Goal: Task Accomplishment & Management: Manage account settings

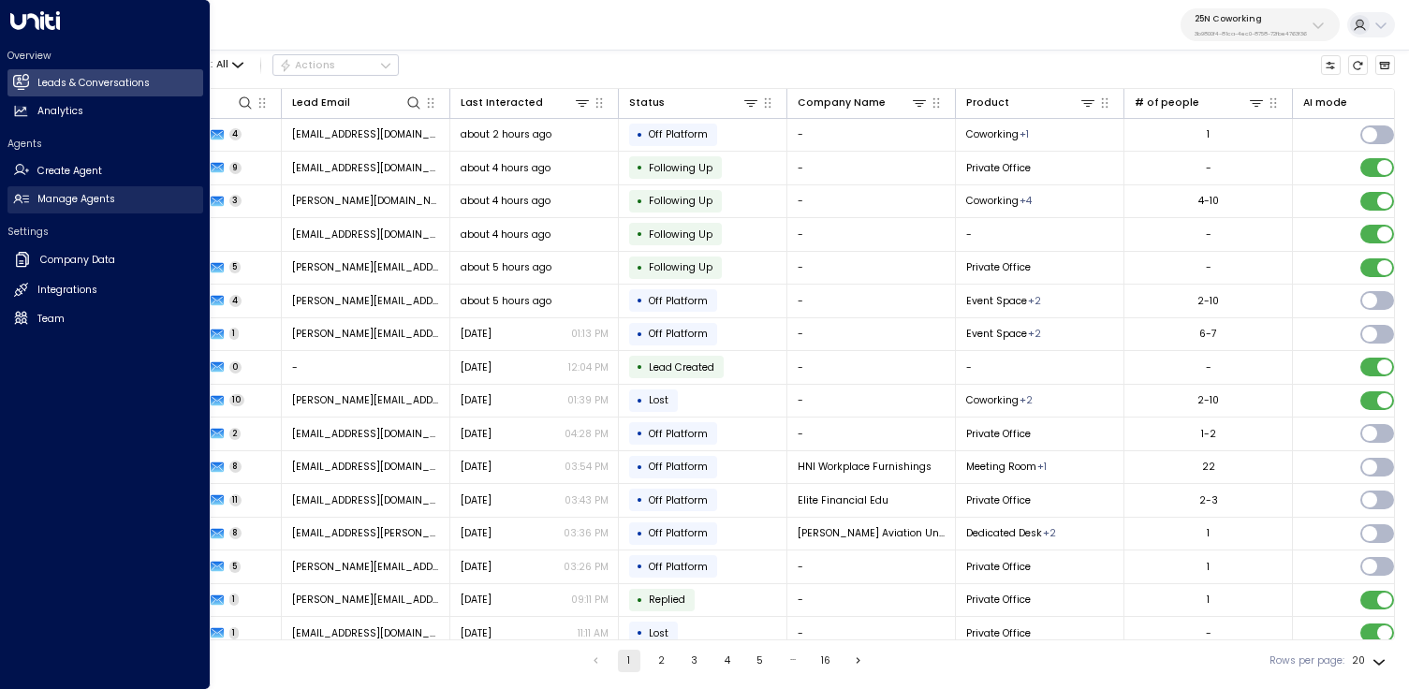
click at [85, 200] on h2 "Manage Agents" at bounding box center [76, 199] width 78 height 15
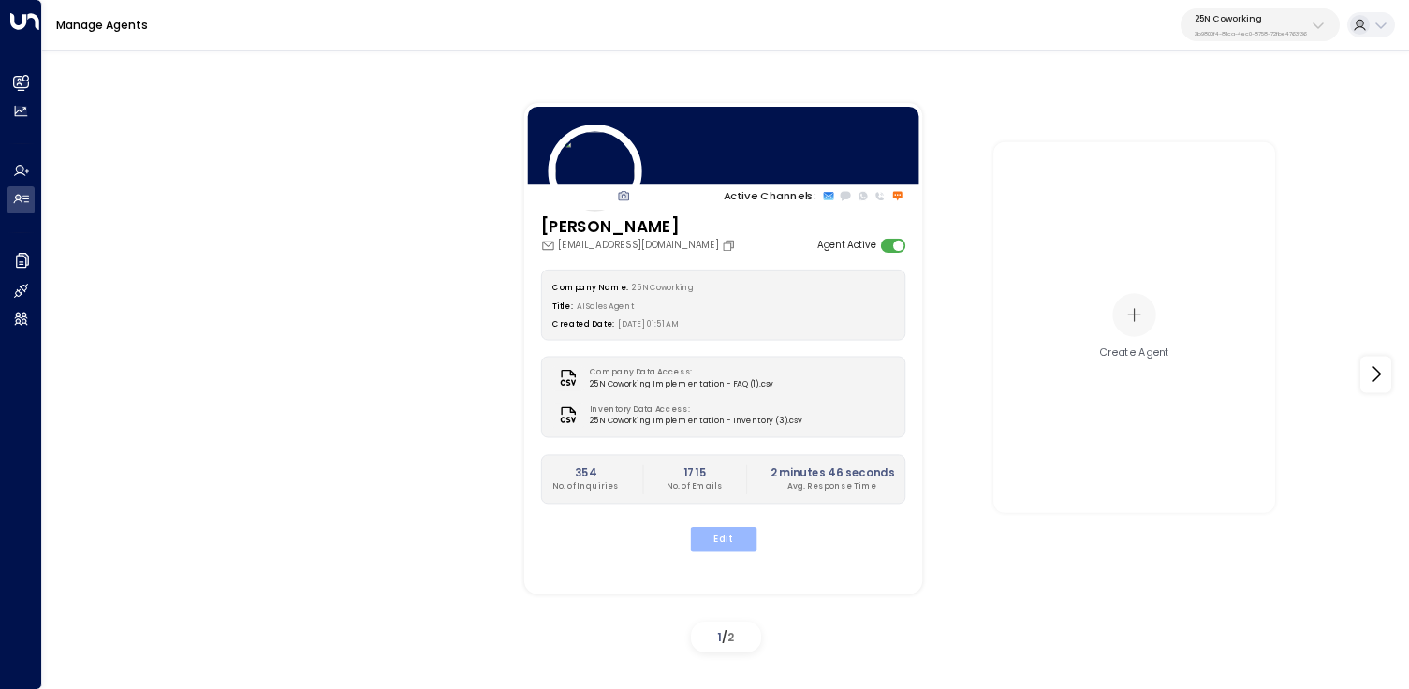
click at [701, 537] on button "Edit" at bounding box center [723, 539] width 66 height 24
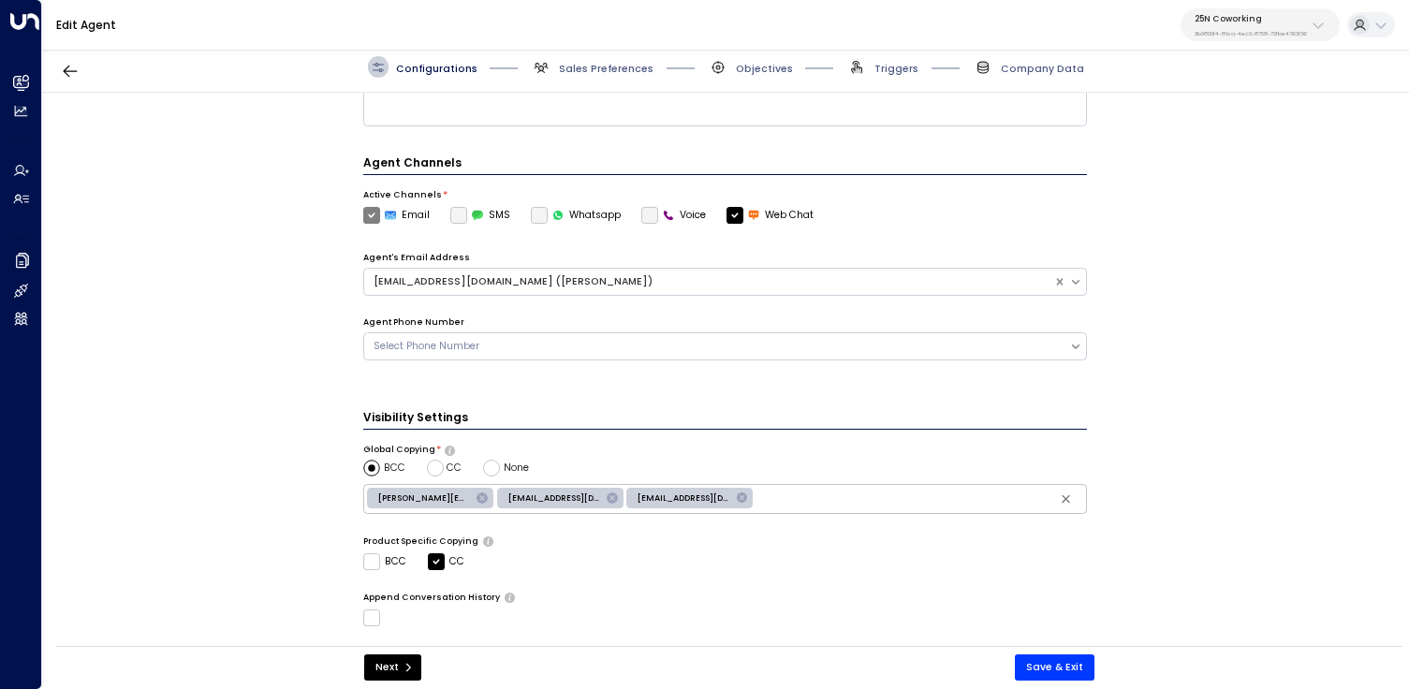
scroll to position [453, 0]
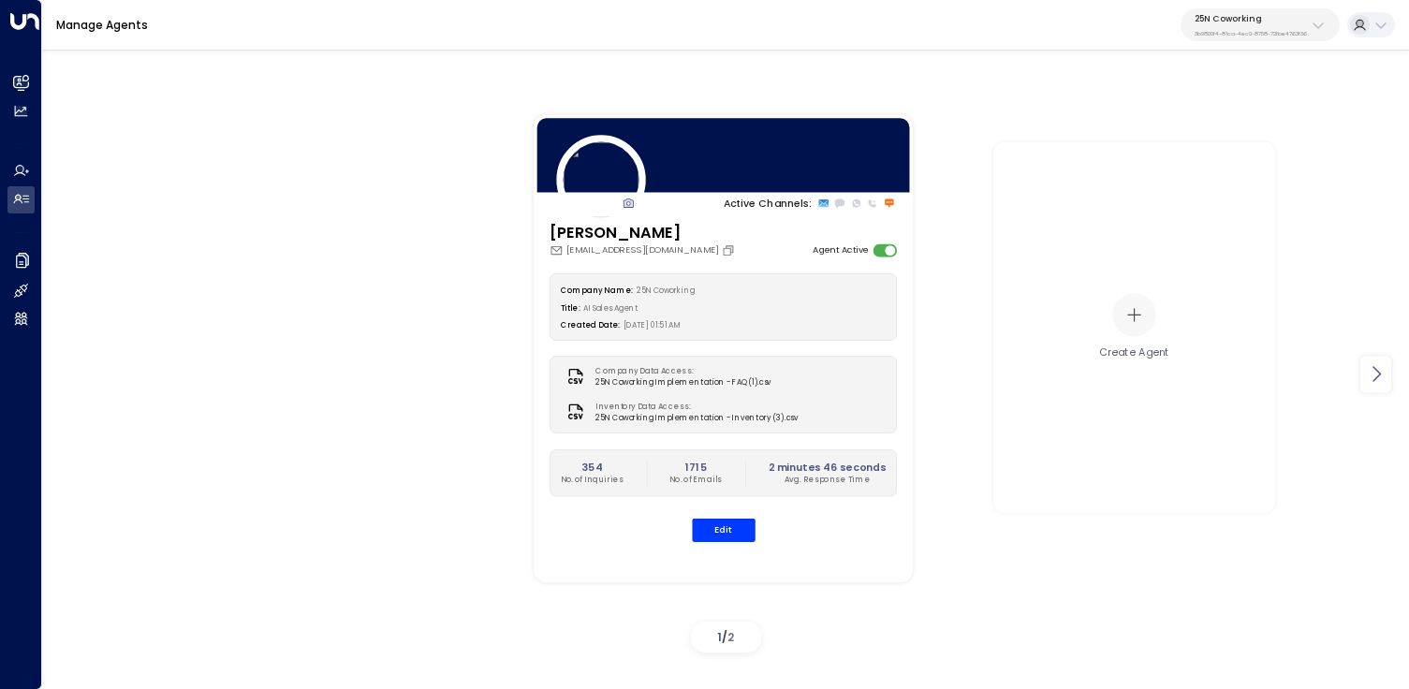
click at [1368, 363] on icon at bounding box center [1376, 374] width 22 height 22
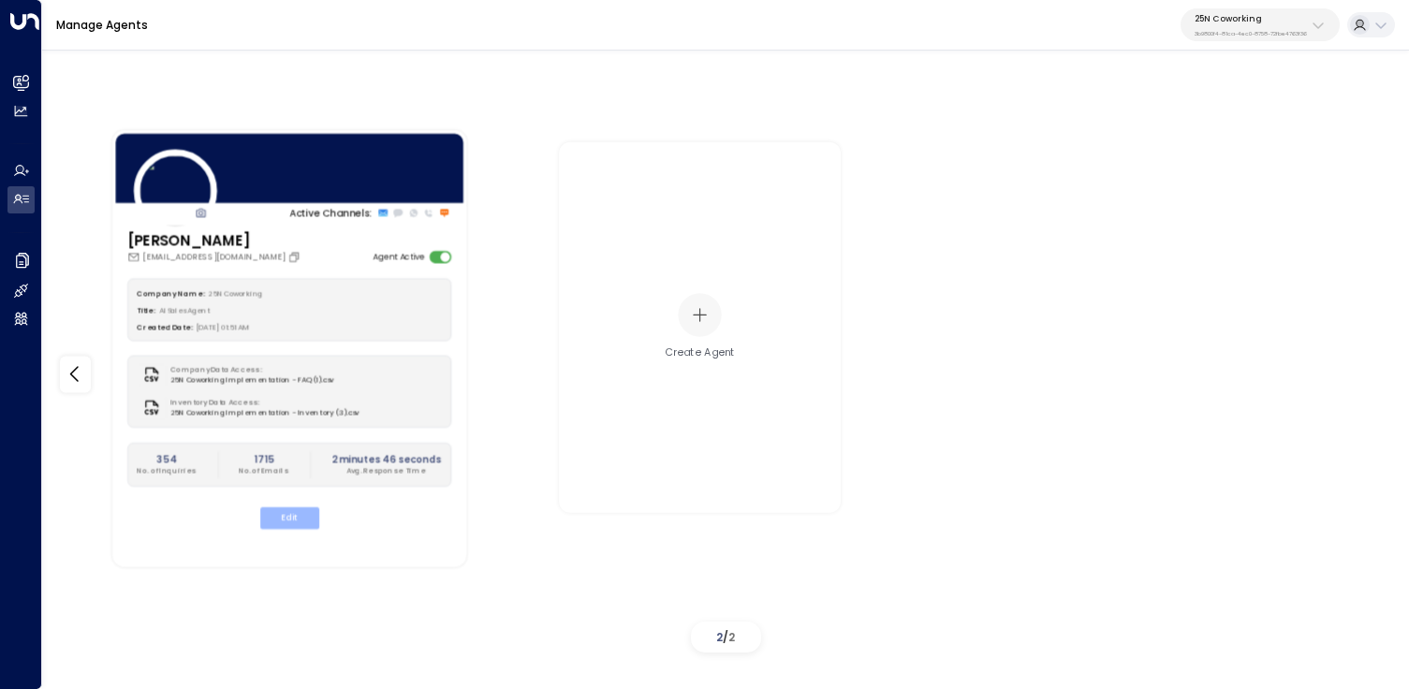
click at [296, 527] on button "Edit" at bounding box center [288, 518] width 59 height 22
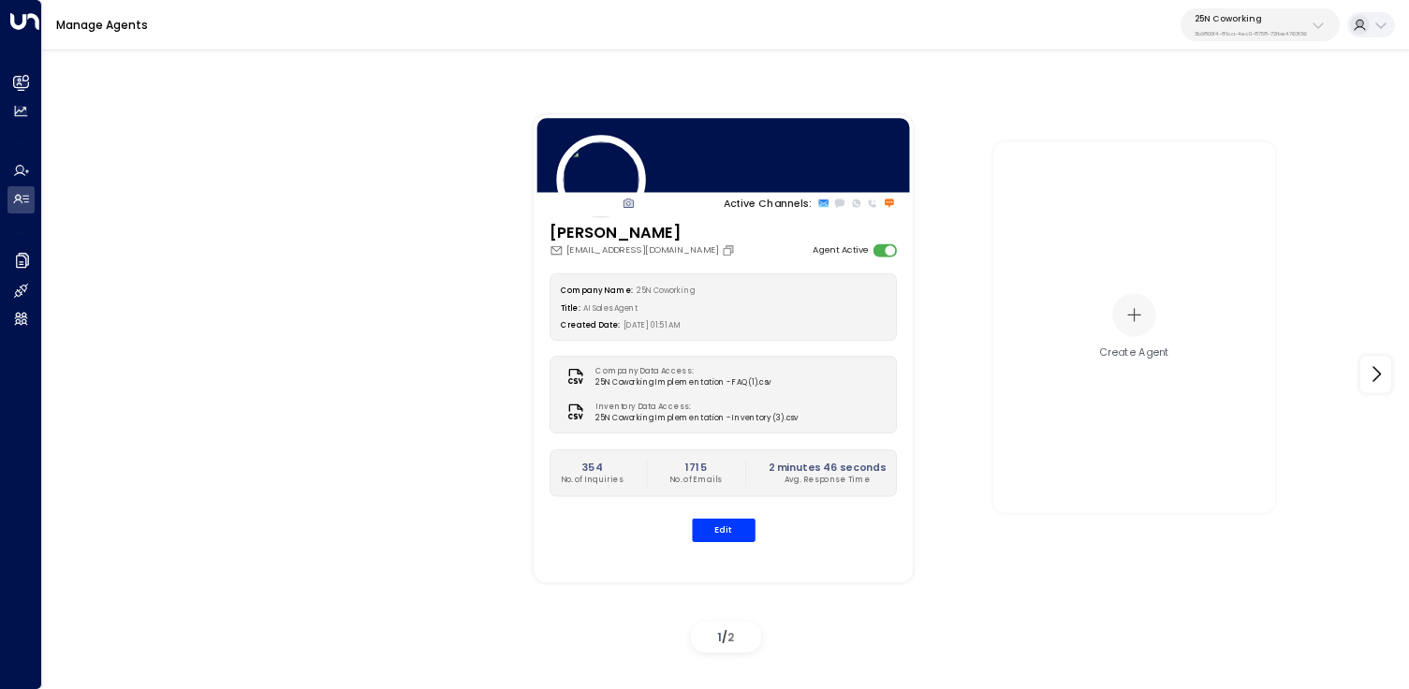
click at [1290, 25] on div "25N Coworking 3b9800f4-81ca-4ec0-8758-72fbe4763f36" at bounding box center [1250, 25] width 112 height 24
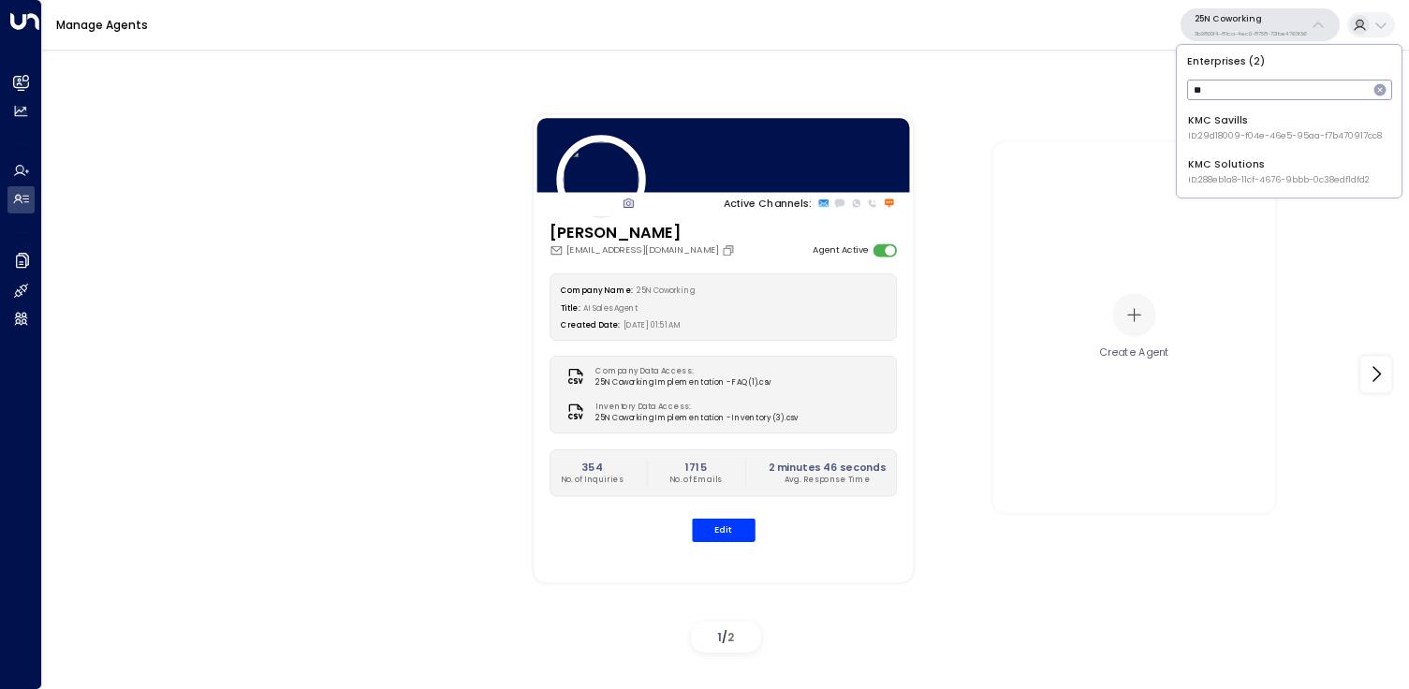
type input "**"
click at [1253, 180] on span "ID: 288eb1a8-11cf-4676-9bbb-0c38edf1dfd2" at bounding box center [1279, 180] width 182 height 13
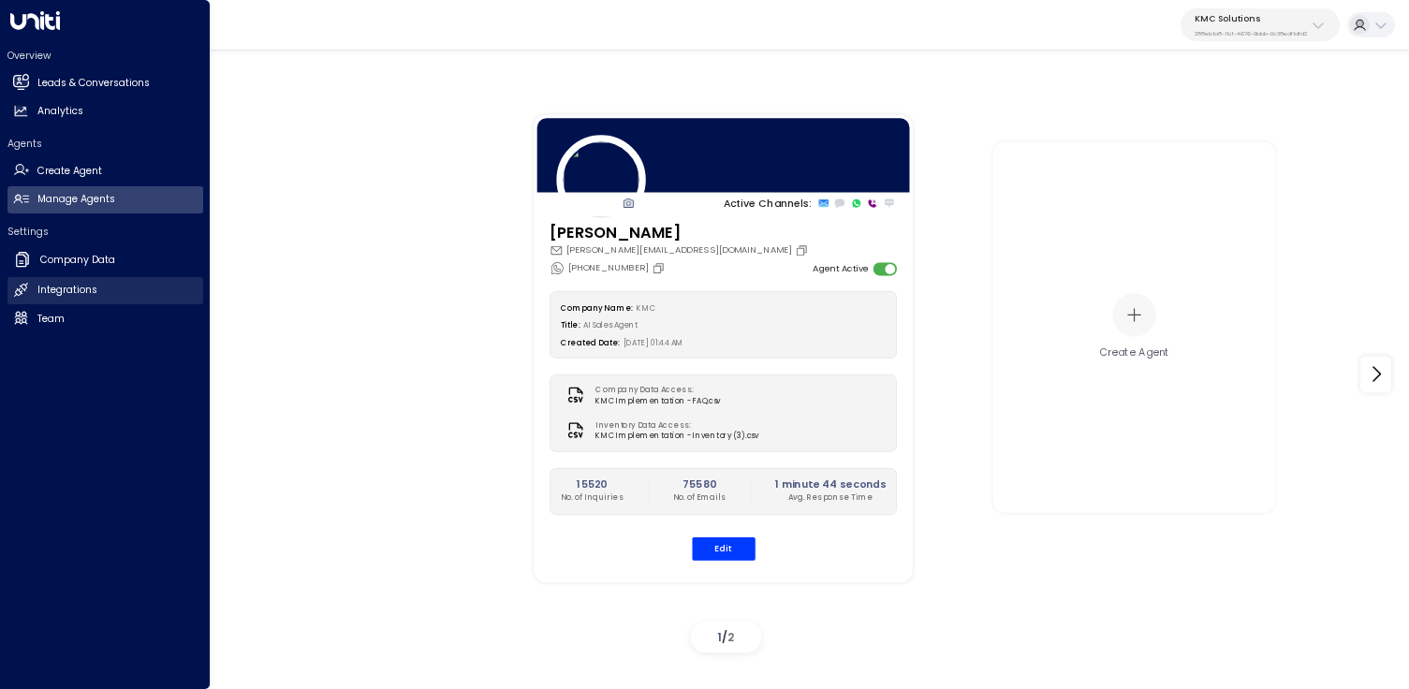
click at [51, 289] on h2 "Integrations" at bounding box center [67, 290] width 60 height 15
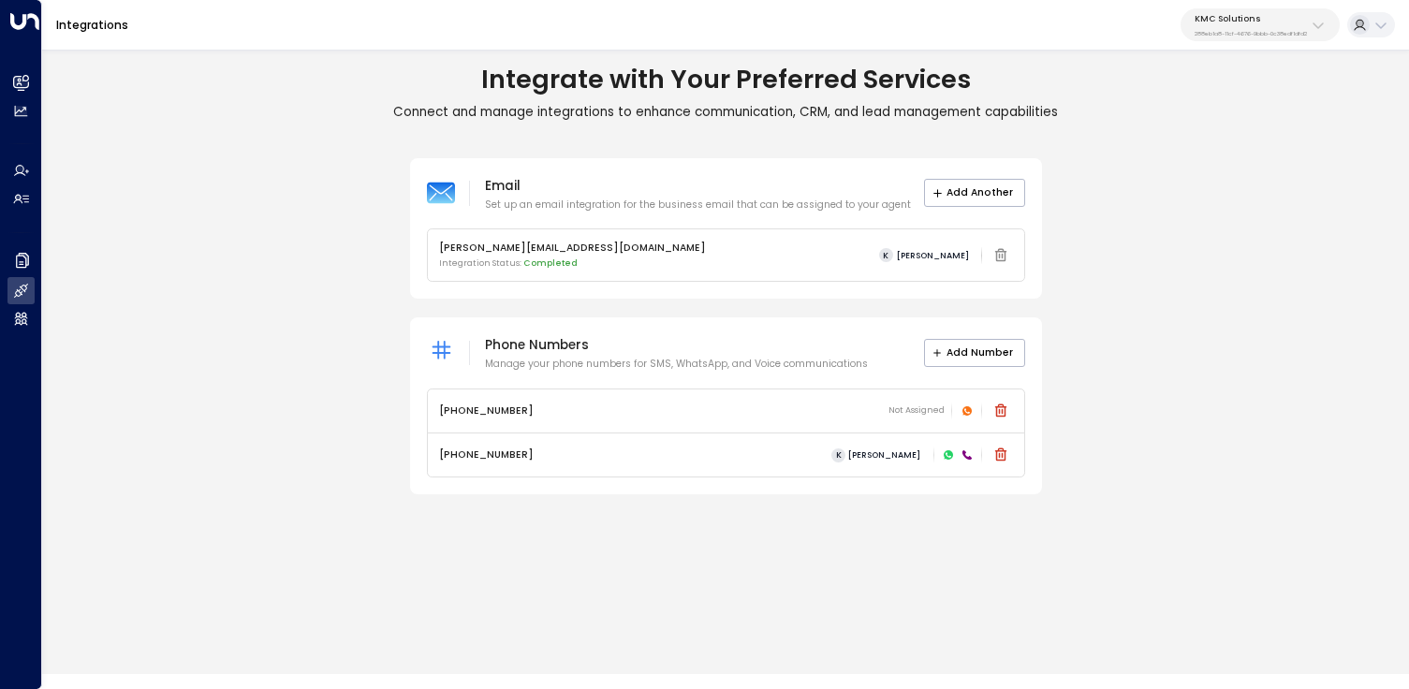
click at [1321, 36] on button "KMC Solutions 288eb1a8-11cf-4676-9bbb-0c38edf1dfd2" at bounding box center [1259, 24] width 159 height 33
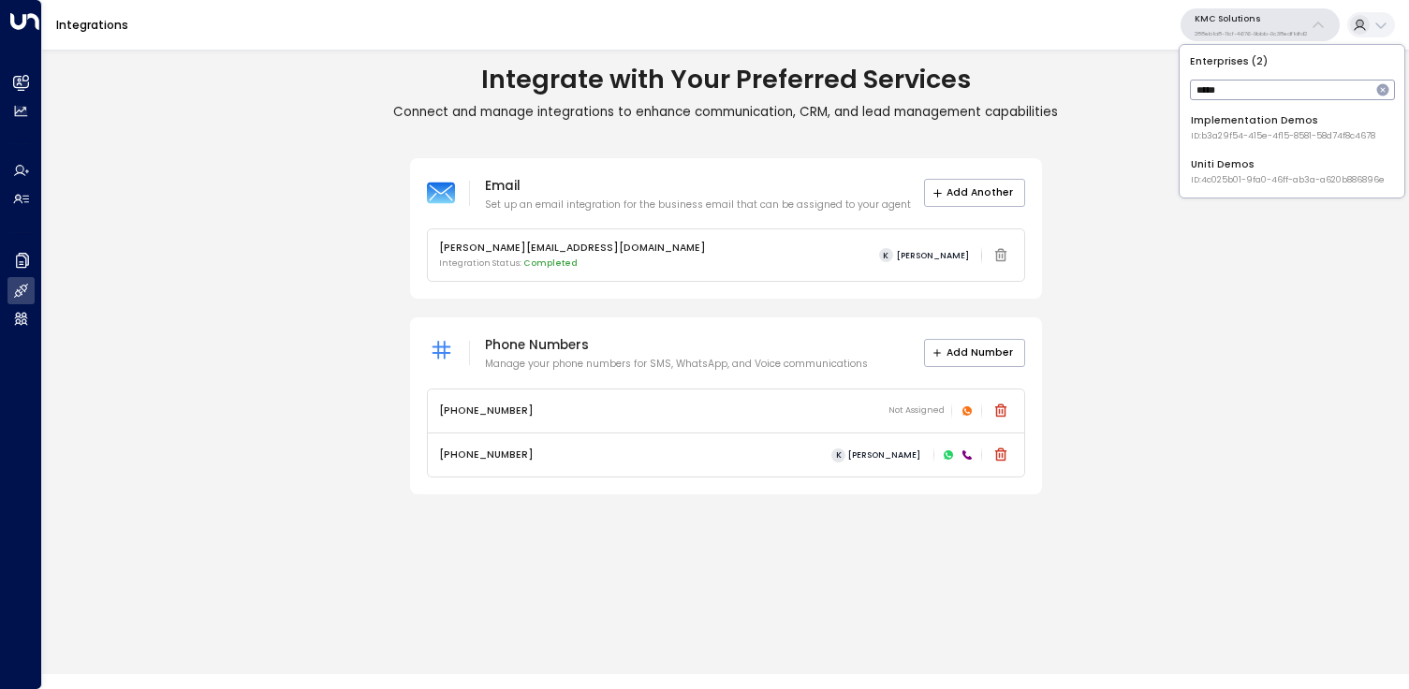
type input "*****"
click at [1270, 169] on div "Uniti Demos ID: 4c025b01-9fa0-46ff-ab3a-a620b886896e" at bounding box center [1288, 171] width 194 height 29
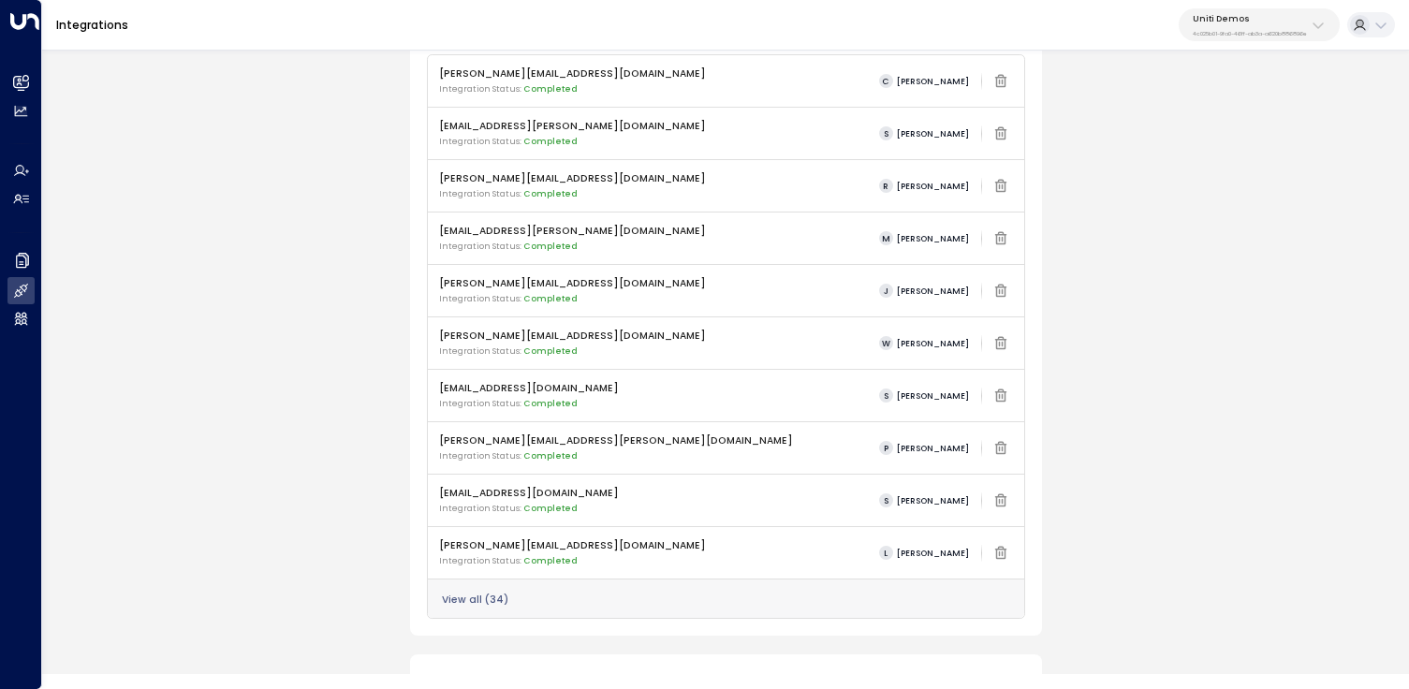
scroll to position [742, 0]
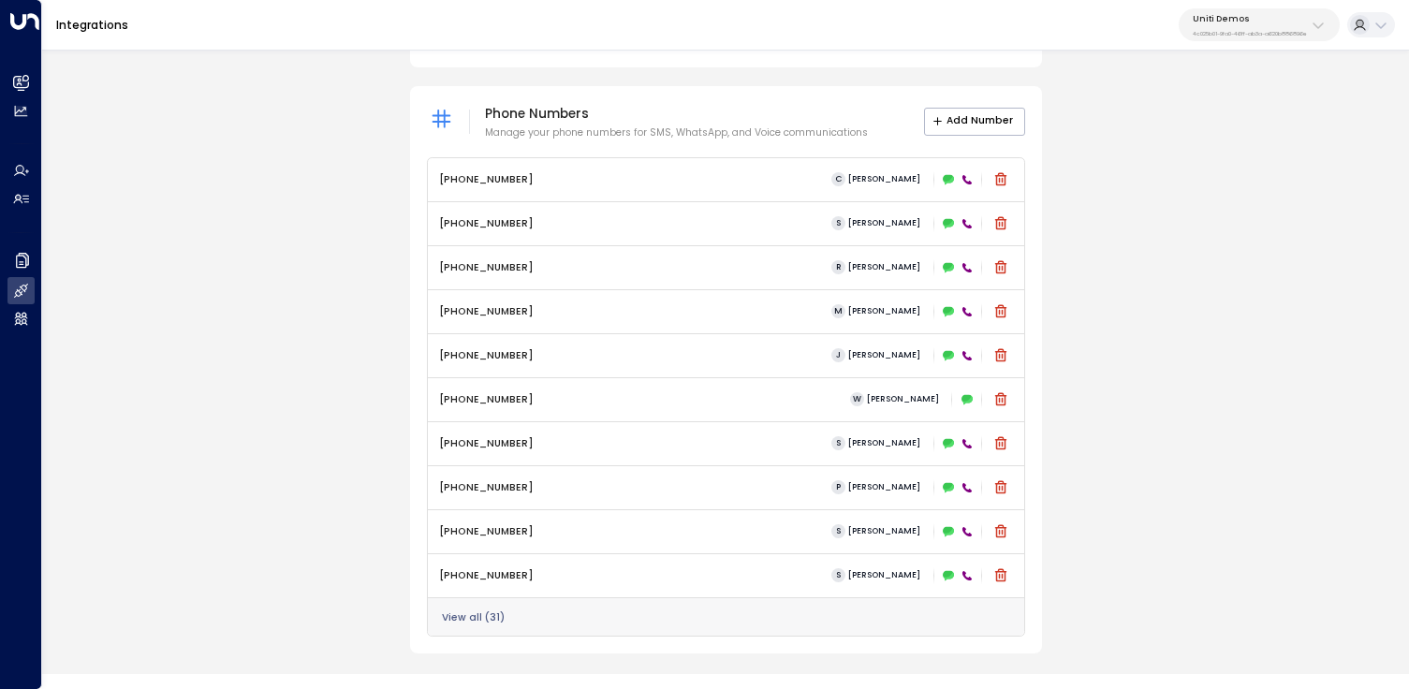
click at [725, 619] on div "View all ( 31 )" at bounding box center [726, 616] width 596 height 39
click at [495, 608] on div "View all ( 31 )" at bounding box center [726, 616] width 596 height 39
click at [477, 612] on button "View all ( 31 )" at bounding box center [473, 617] width 63 height 11
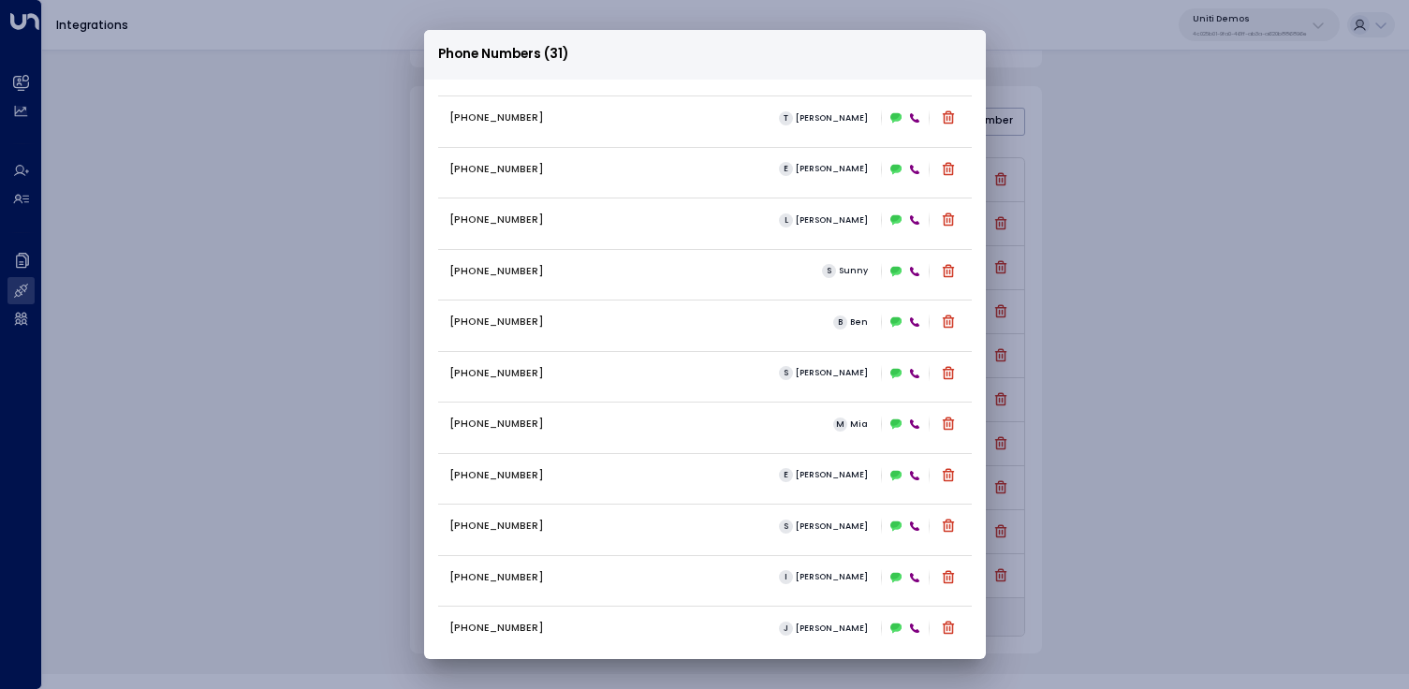
scroll to position [1029, 0]
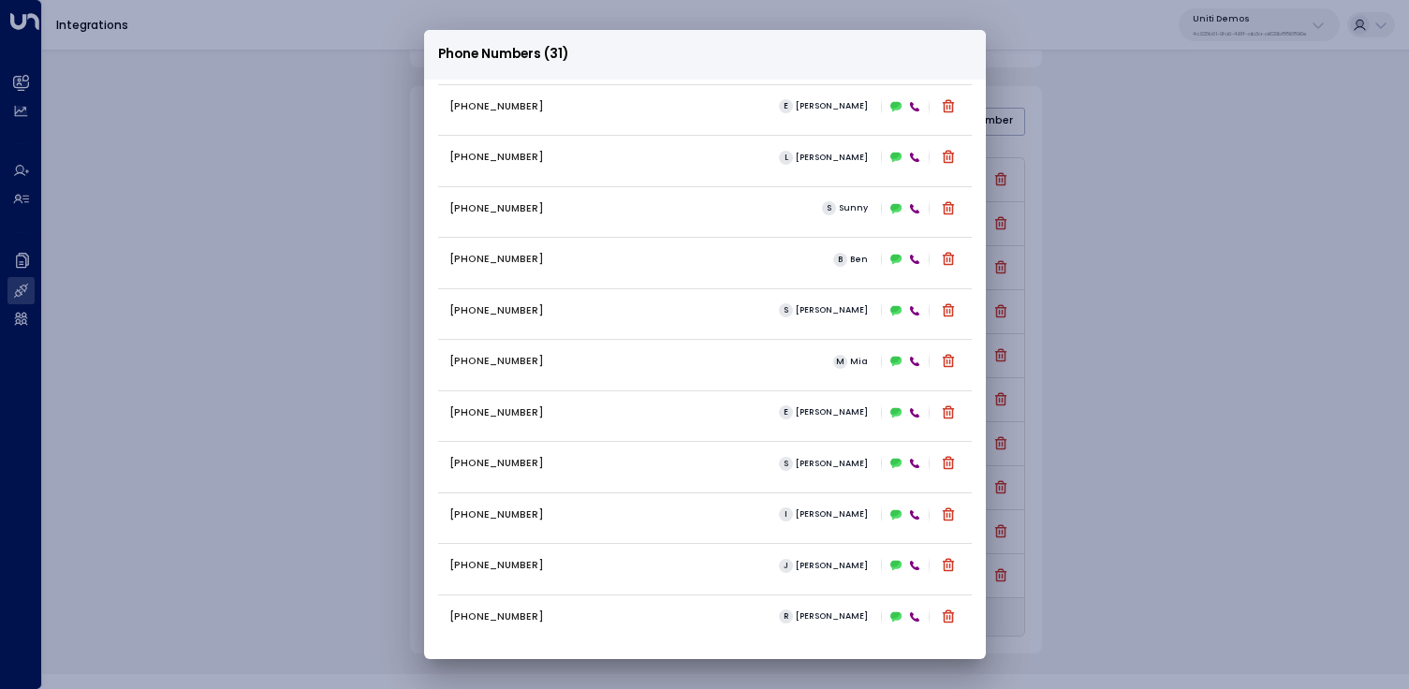
click at [1113, 424] on div "Phone Numbers (31) [PHONE_NUMBER] [PERSON_NAME] [PHONE_NUMBER] S [PERSON_NAME] …" at bounding box center [704, 344] width 1409 height 689
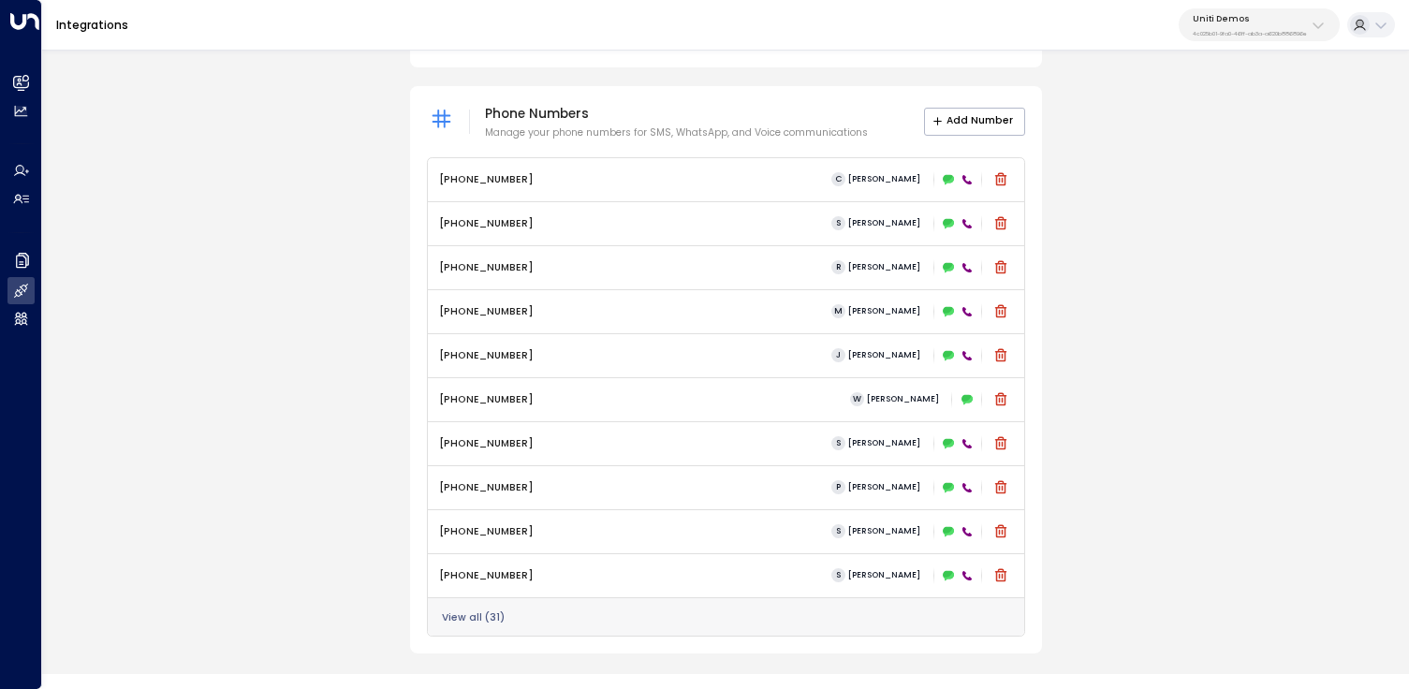
click at [1297, 18] on p "Uniti Demos" at bounding box center [1250, 18] width 114 height 11
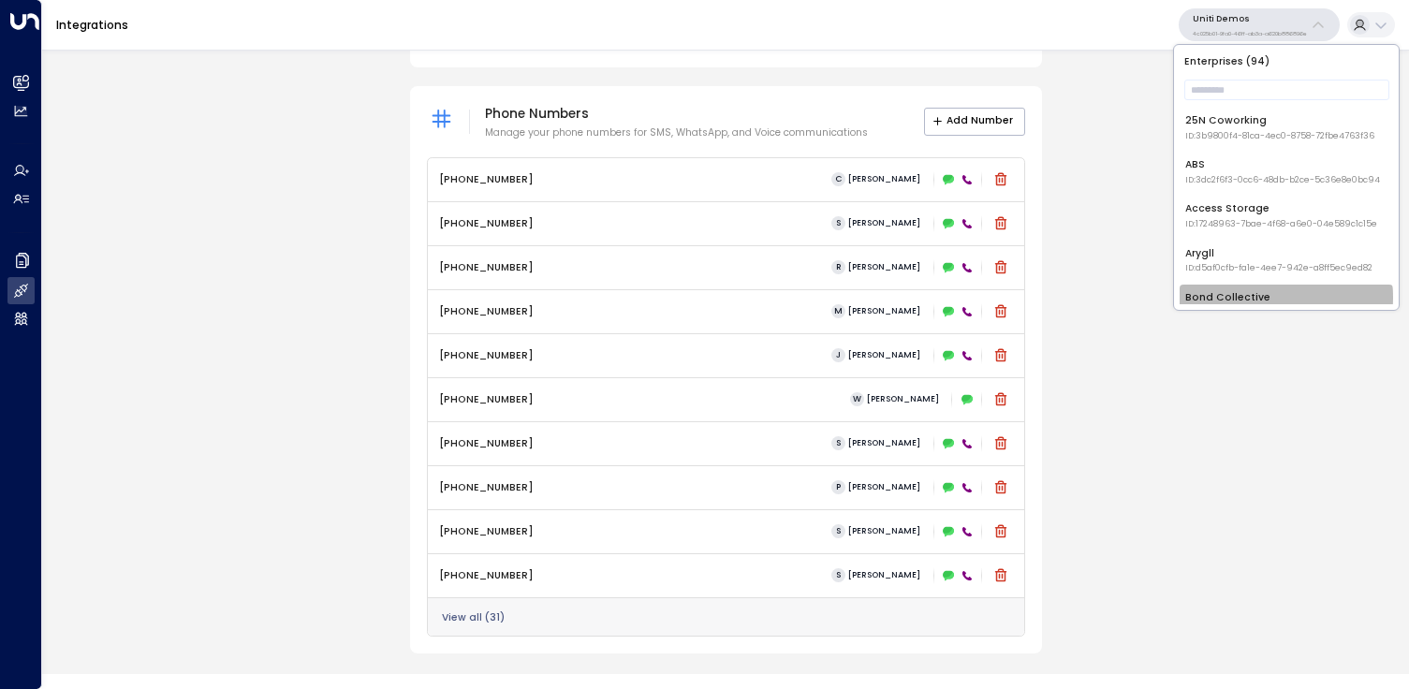
click at [1230, 298] on div "Bond Collective ID: e5c8f306-7b86-487b-8d28-d066bc04964e" at bounding box center [1284, 304] width 198 height 29
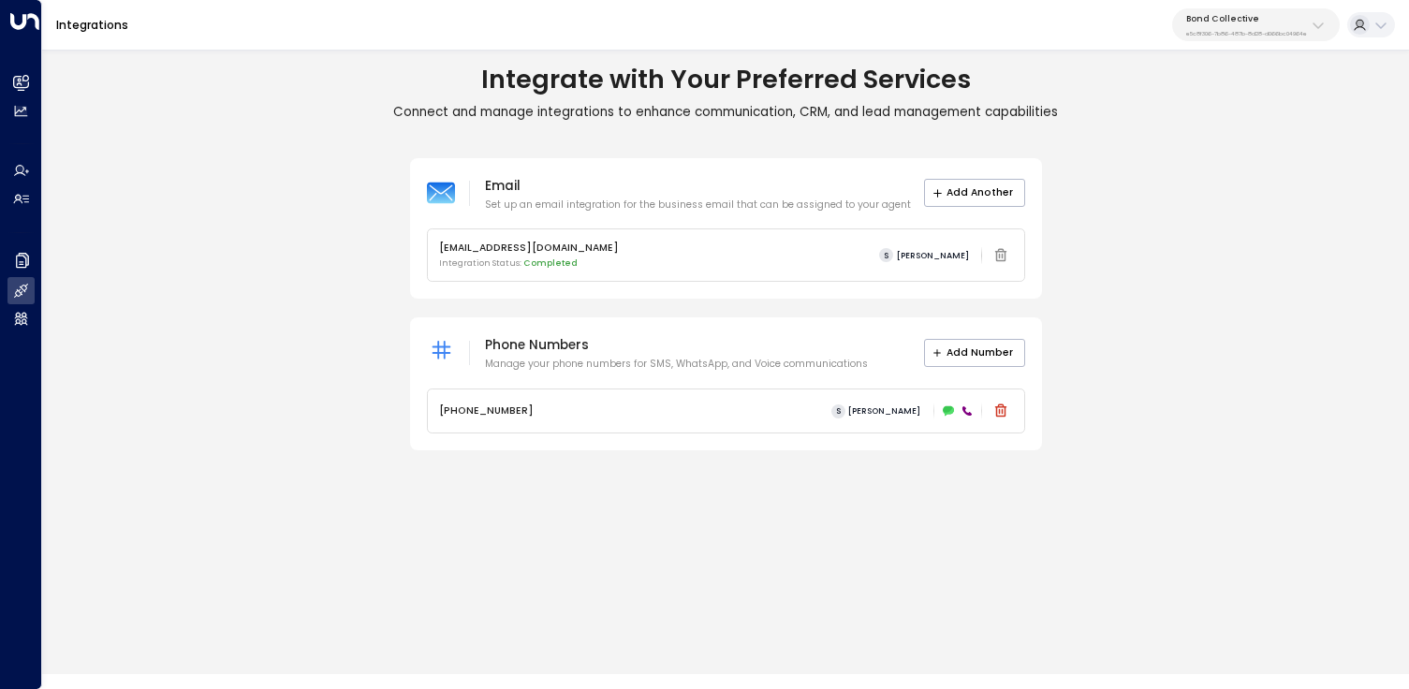
click at [1269, 33] on p "e5c8f306-7b86-487b-8d28-d066bc04964e" at bounding box center [1246, 33] width 121 height 7
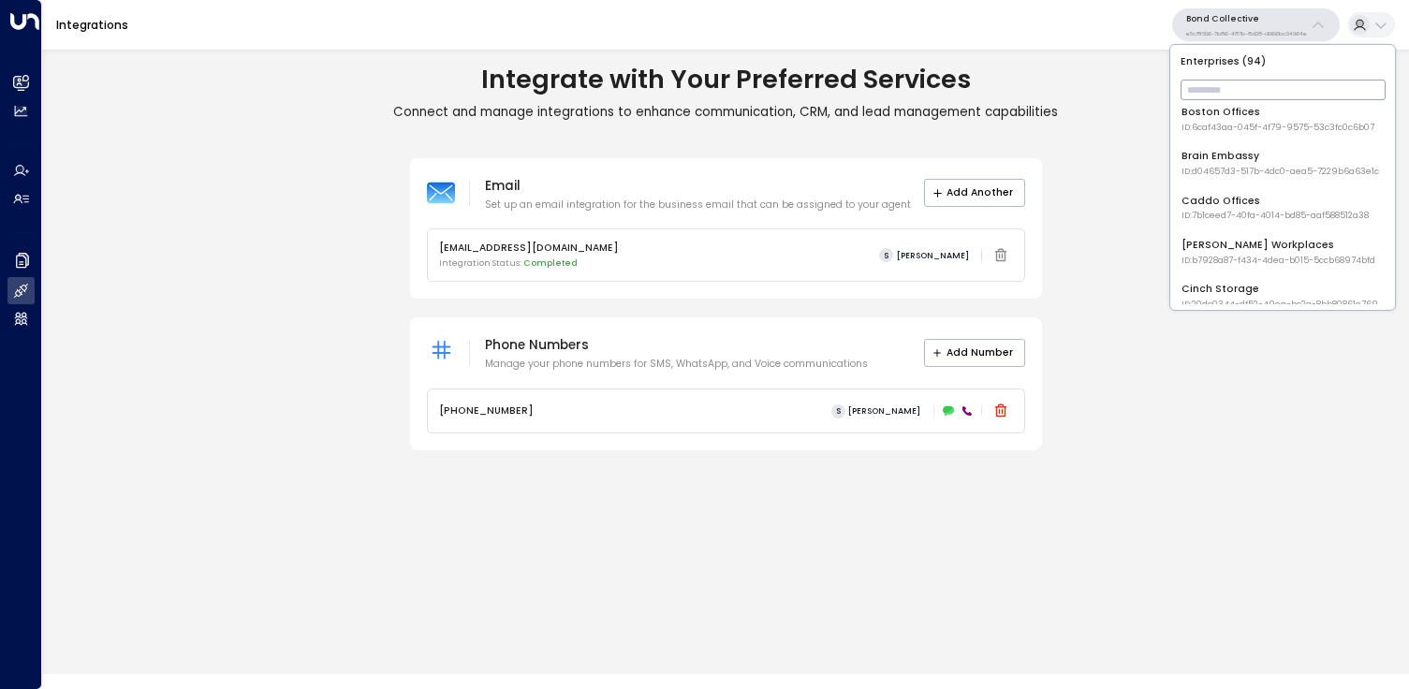
scroll to position [277, 0]
click at [1275, 162] on span "ID: 7b1ceed7-40fa-4014-bd85-aaf588512a38" at bounding box center [1274, 168] width 187 height 13
